Goal: Navigation & Orientation: Find specific page/section

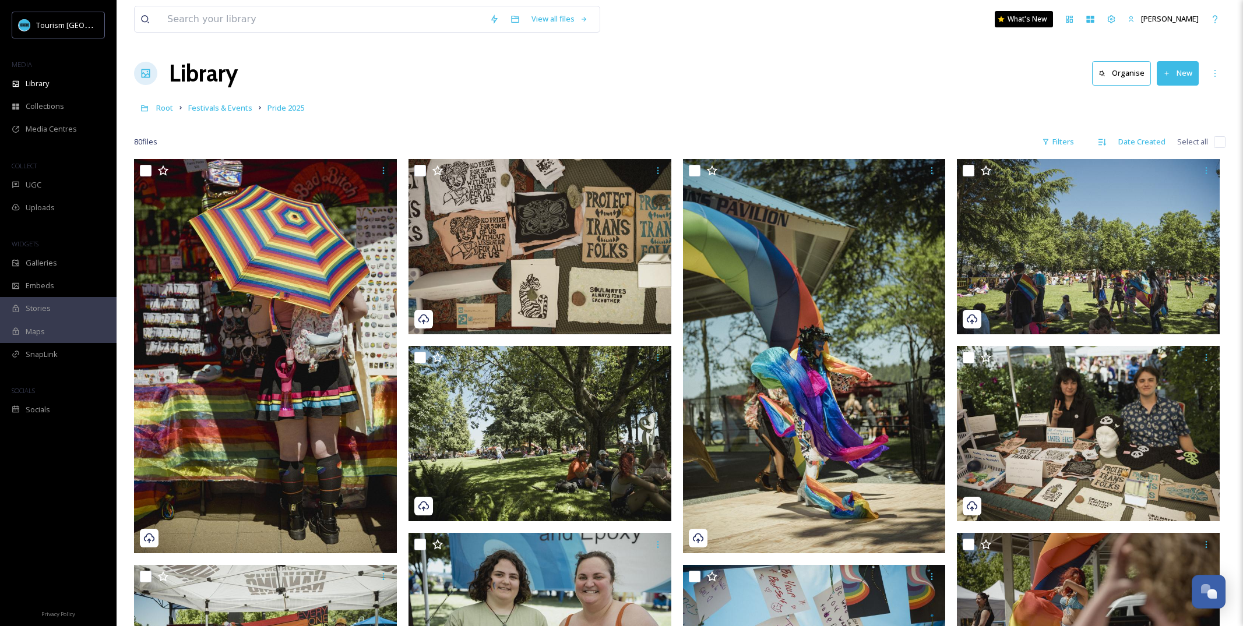
scroll to position [5262, 0]
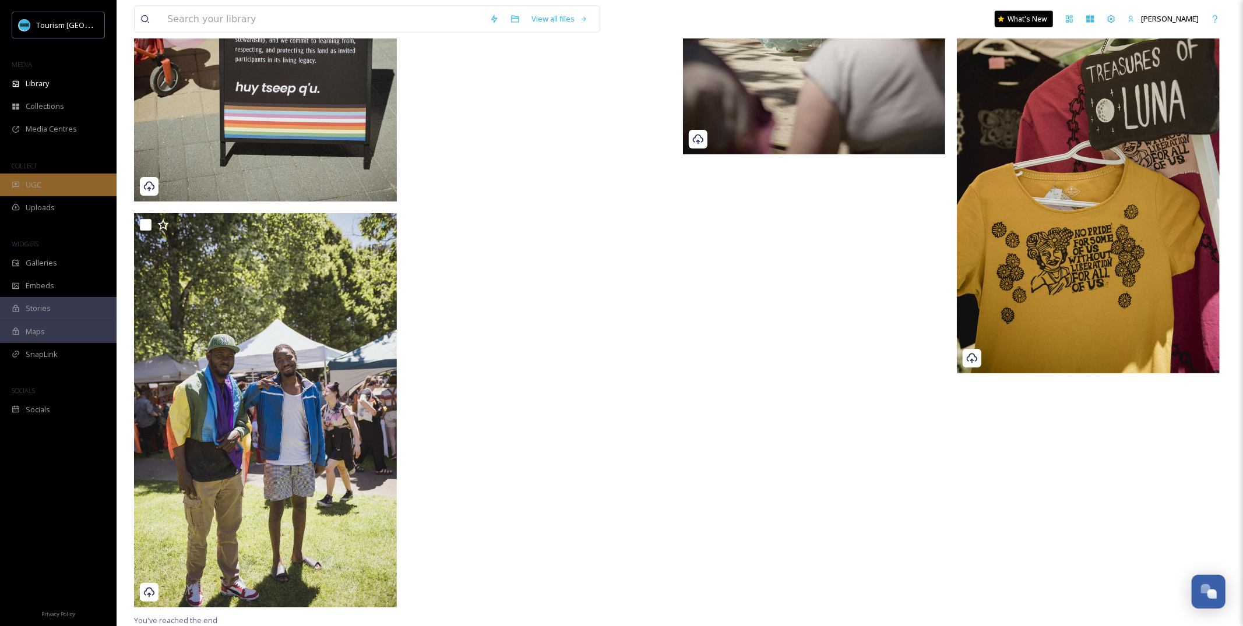
click at [46, 186] on div "UGC" at bounding box center [58, 185] width 117 height 23
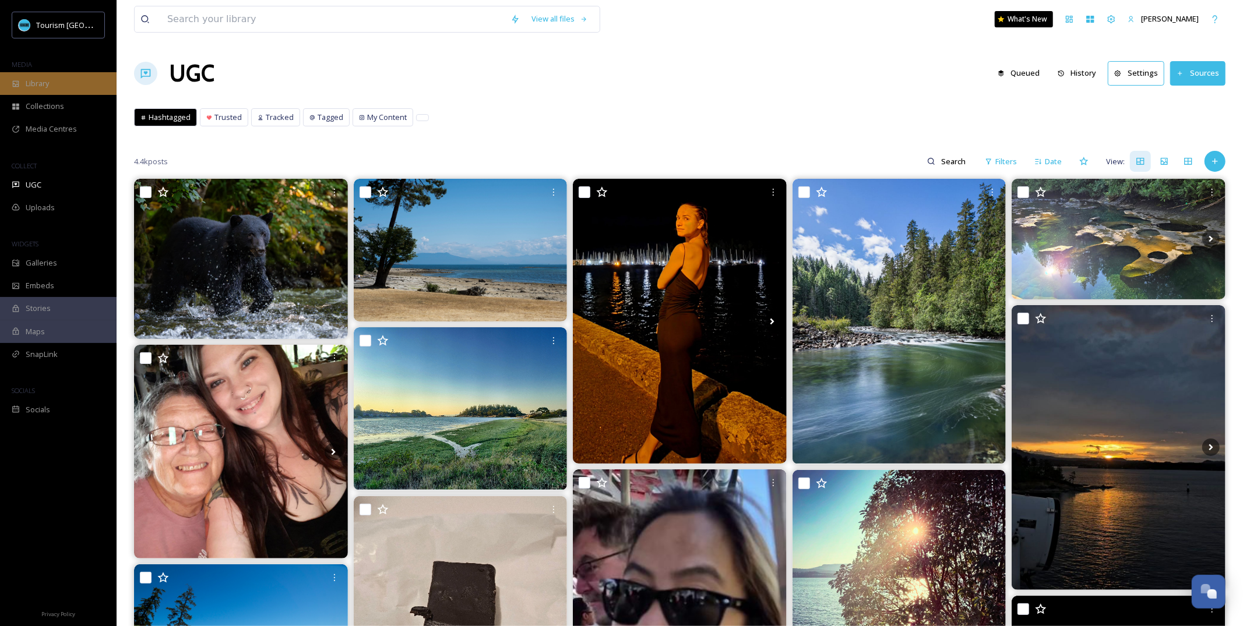
click at [45, 82] on span "Library" at bounding box center [37, 83] width 23 height 11
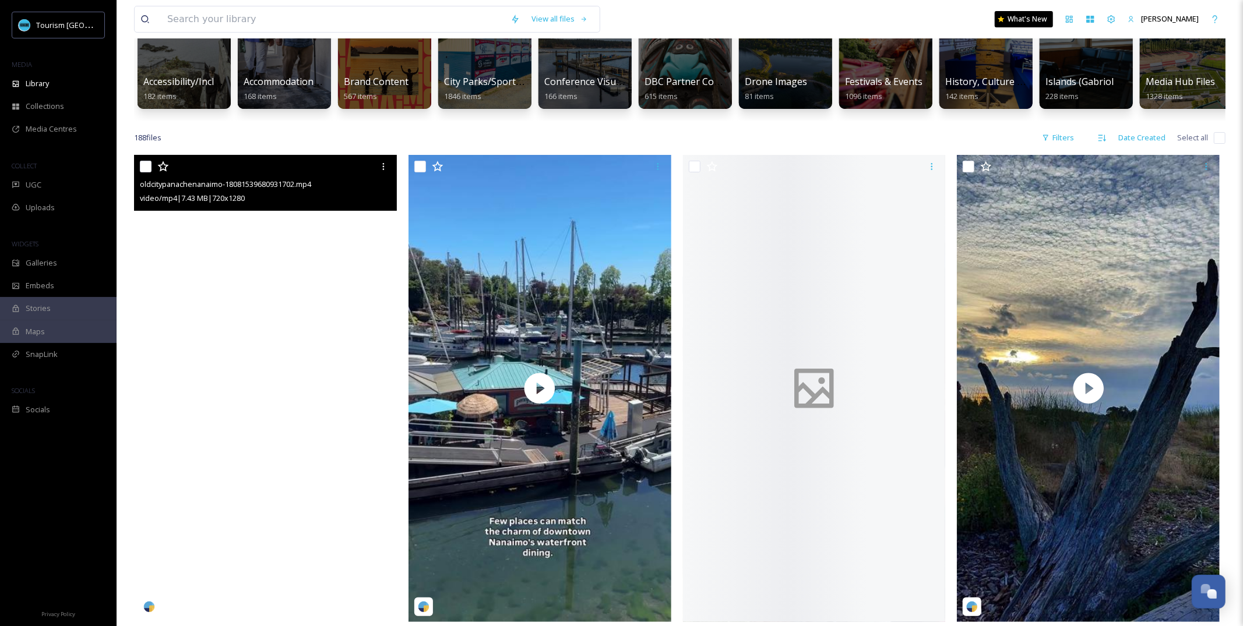
scroll to position [95, 0]
